Goal: Information Seeking & Learning: Learn about a topic

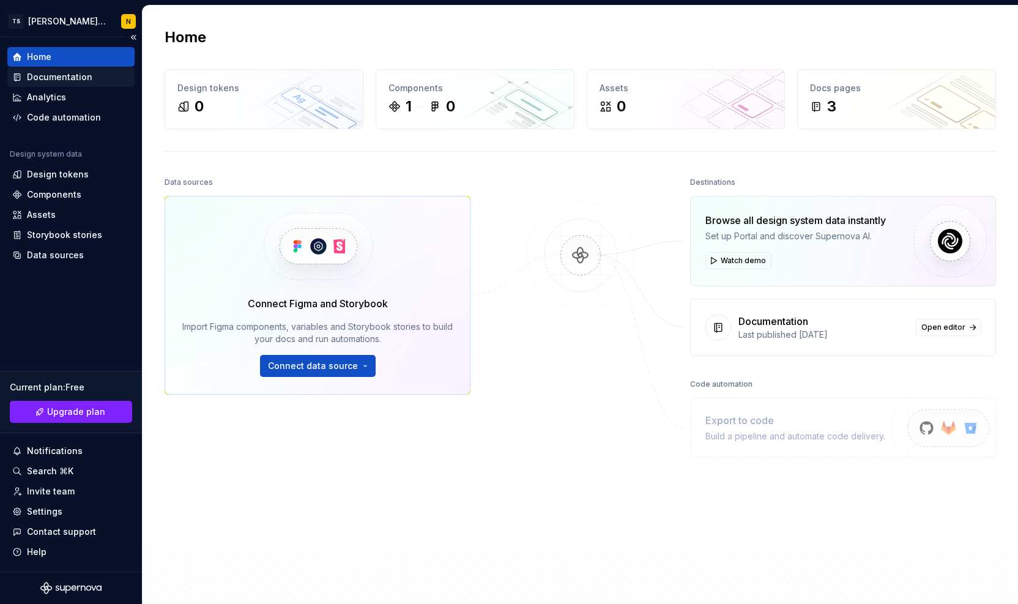
click at [66, 79] on div "Documentation" at bounding box center [59, 77] width 65 height 12
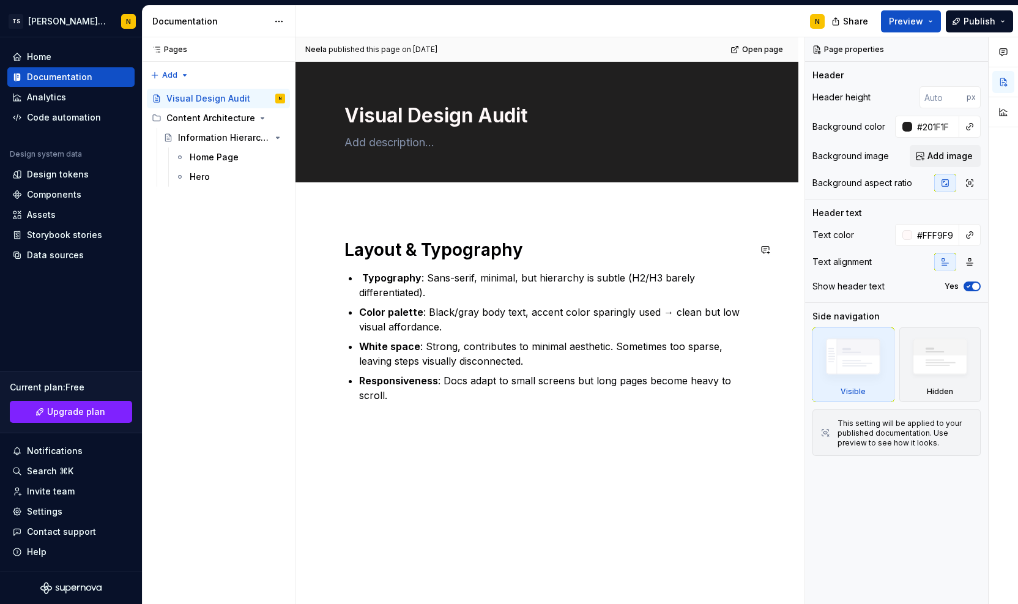
click at [402, 472] on div "Layout & Typography Typography : Sans-serif, minimal, but hierarchy is subtle (…" at bounding box center [546, 418] width 503 height 418
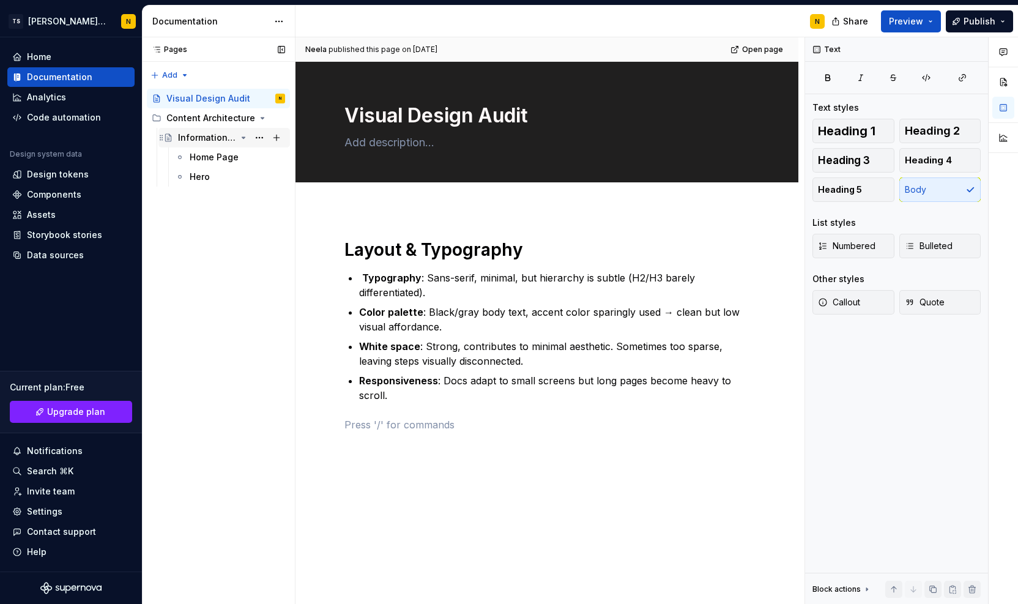
click at [215, 138] on div "Information Hierarchy Assessment" at bounding box center [207, 138] width 58 height 12
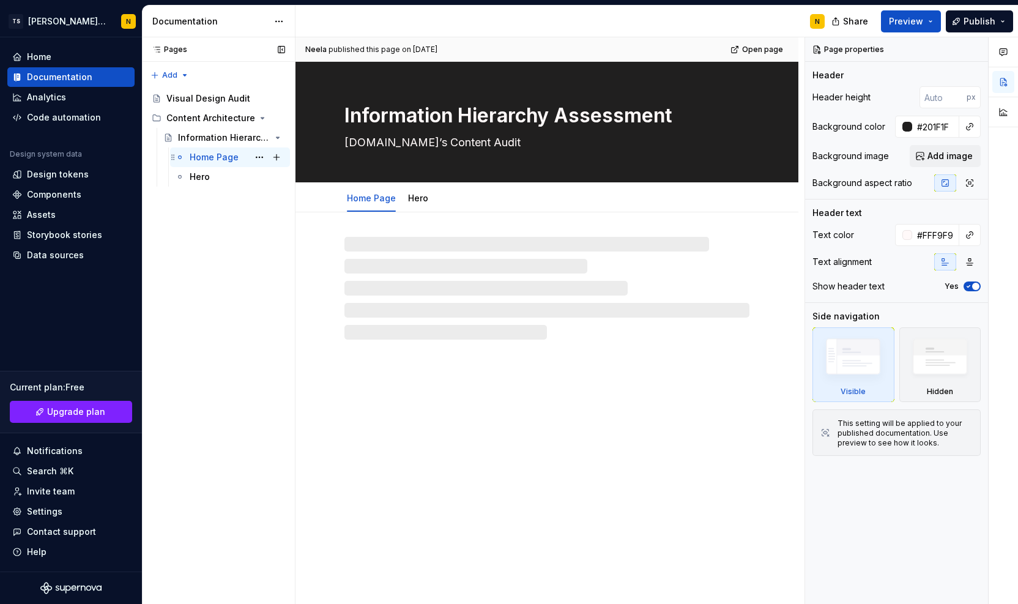
click at [213, 156] on div "Home Page" at bounding box center [214, 157] width 49 height 12
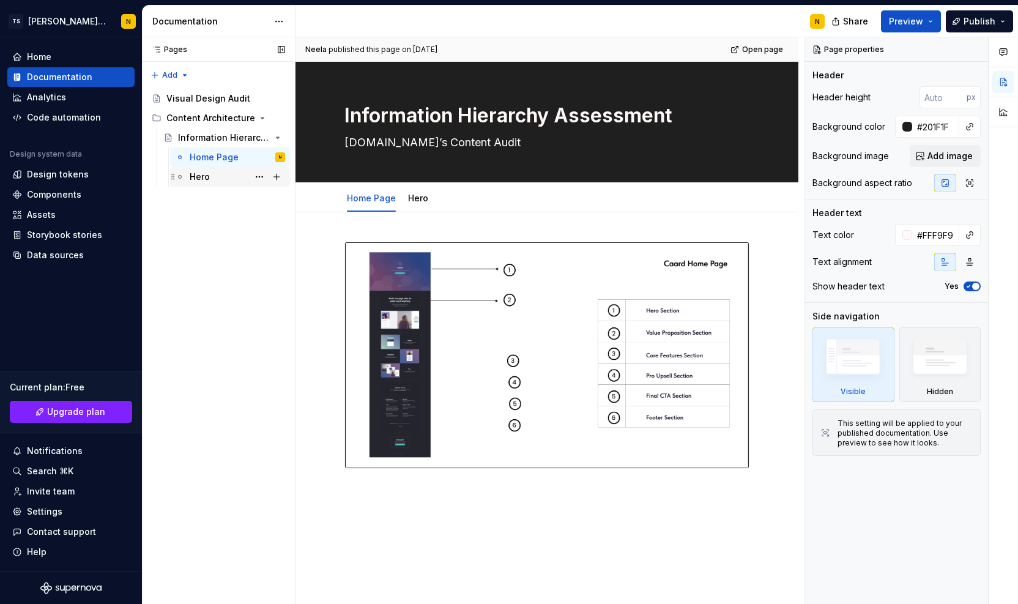
click at [197, 180] on div "Hero" at bounding box center [200, 177] width 20 height 12
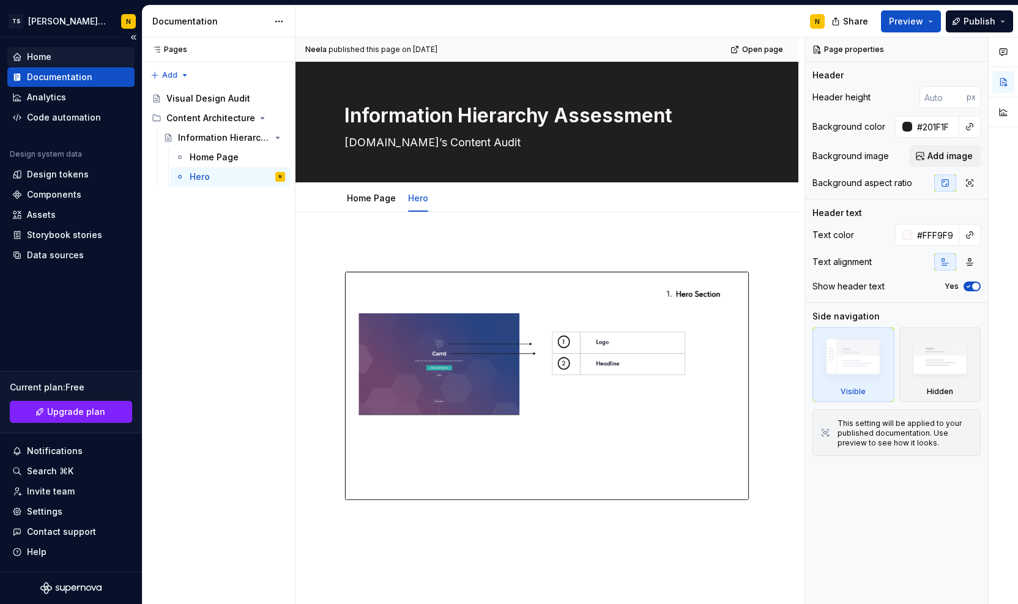
click at [34, 61] on div "Home" at bounding box center [39, 57] width 24 height 12
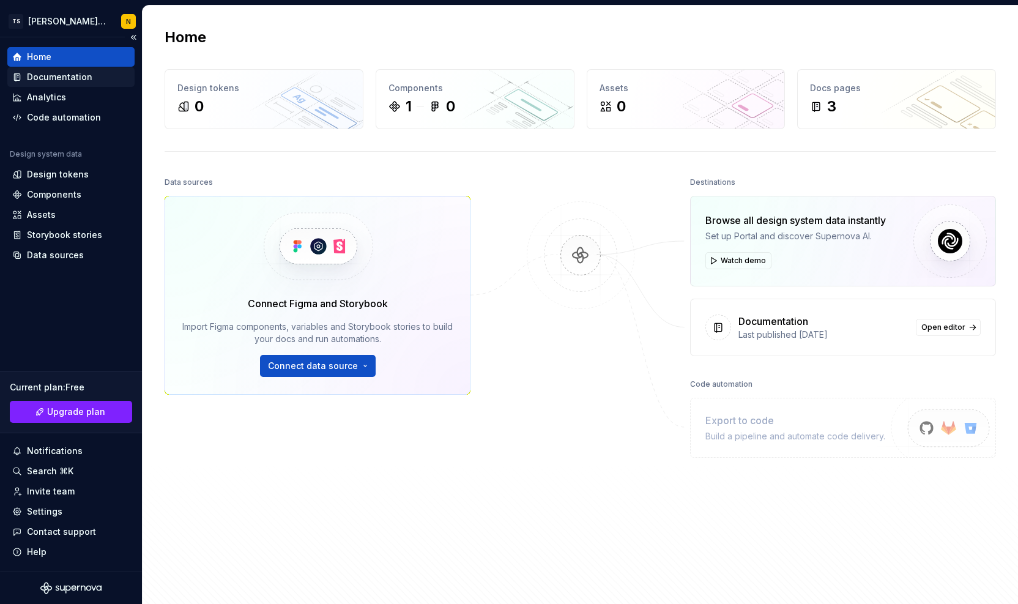
click at [36, 75] on div "Documentation" at bounding box center [59, 77] width 65 height 12
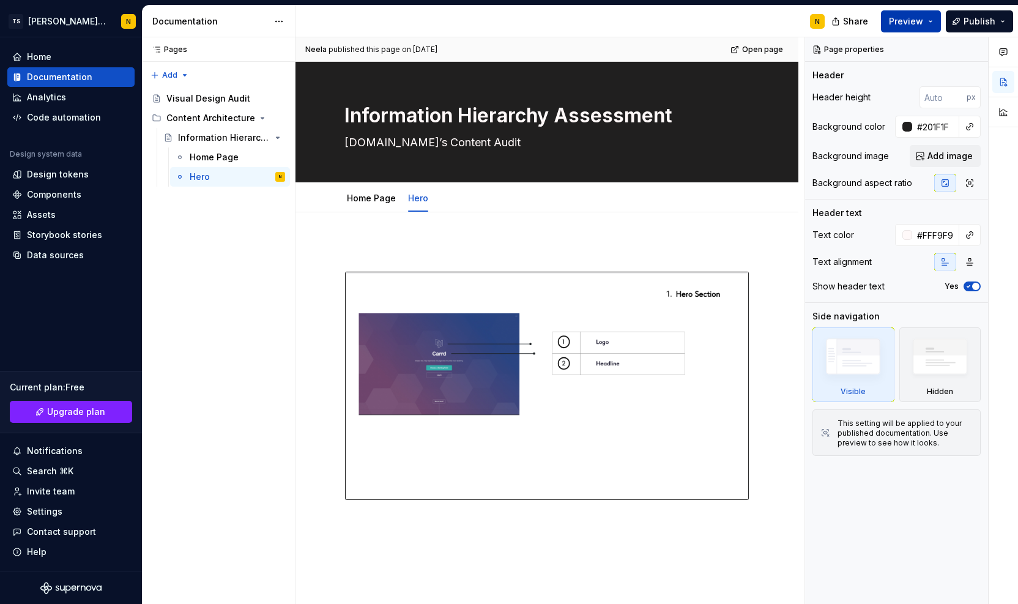
click at [907, 26] on span "Preview" at bounding box center [906, 21] width 34 height 12
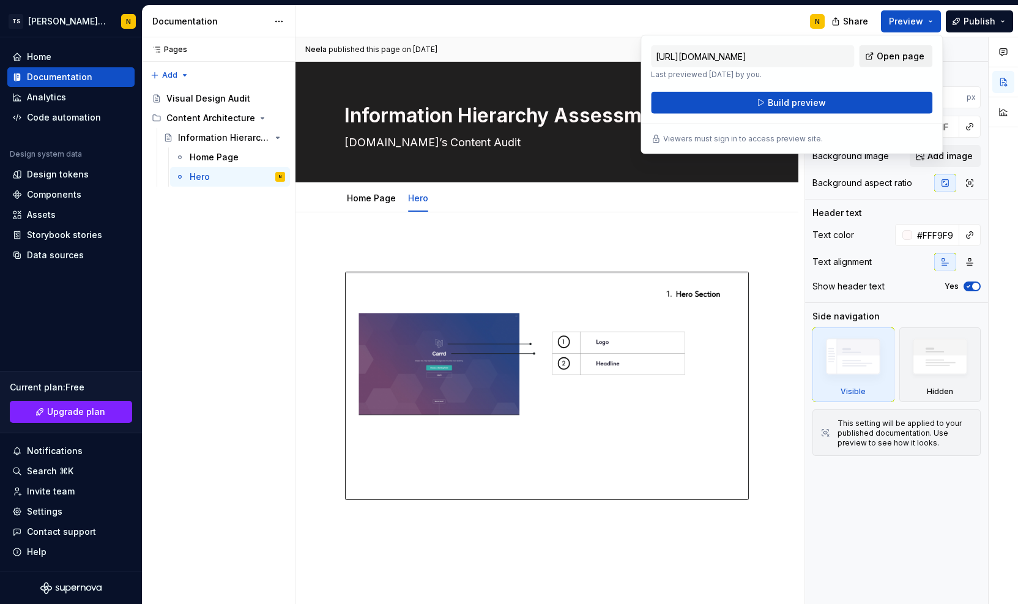
drag, startPoint x: 907, startPoint y: 26, endPoint x: 872, endPoint y: 56, distance: 45.9
click at [872, 56] on link "Open page" at bounding box center [895, 56] width 73 height 22
type textarea "*"
